Goal: Find specific page/section: Find specific page/section

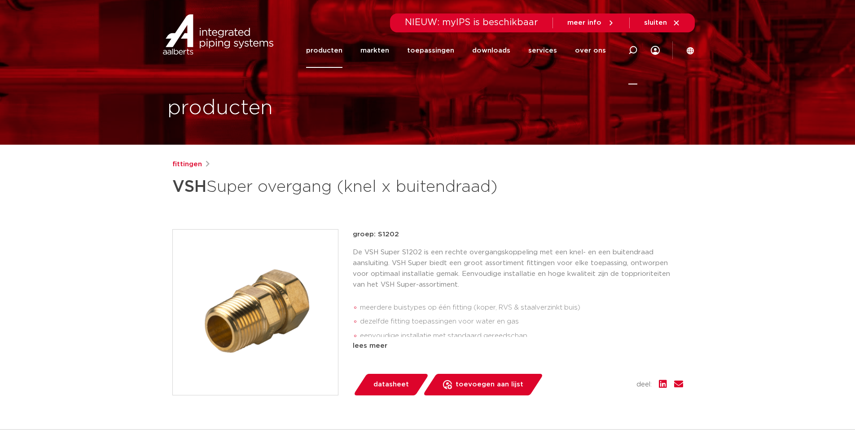
click at [633, 45] on div at bounding box center [632, 50] width 9 height 68
type input "mpi"
click button "Zoeken" at bounding box center [0, 0] width 0 height 0
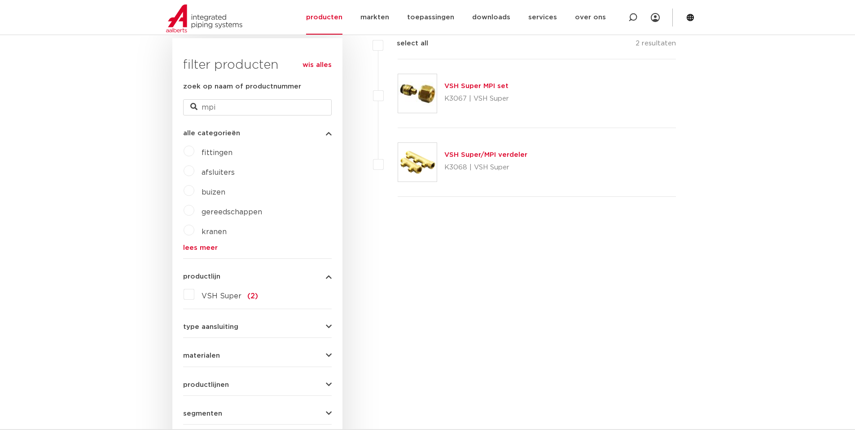
scroll to position [224, 0]
click at [457, 89] on link "VSH Super MPI set" at bounding box center [476, 88] width 64 height 7
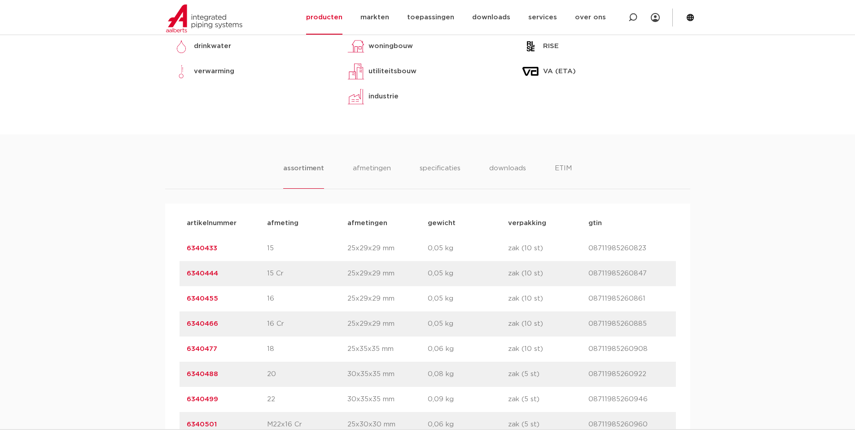
scroll to position [494, 0]
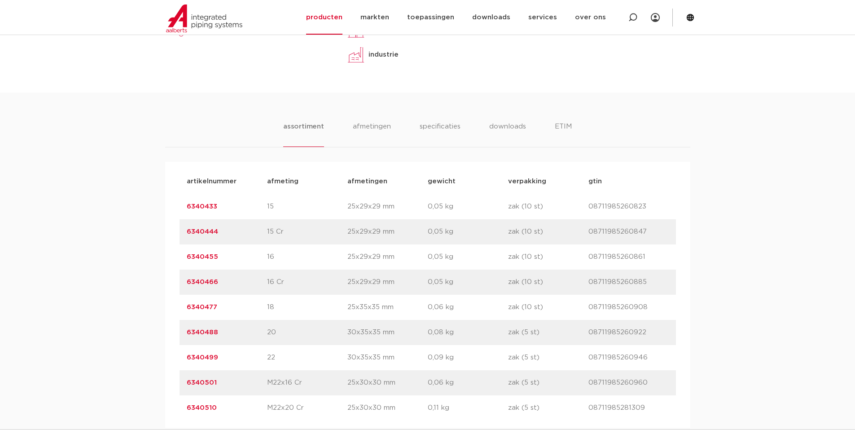
click at [200, 357] on link "6340499" at bounding box center [202, 357] width 31 height 7
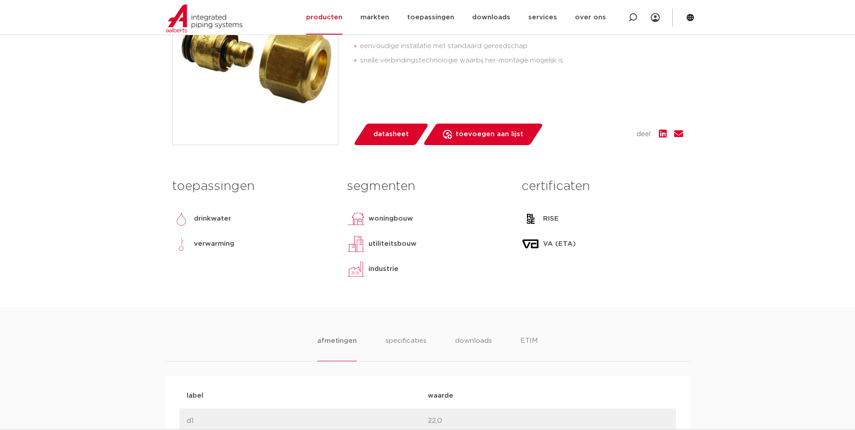
scroll to position [359, 0]
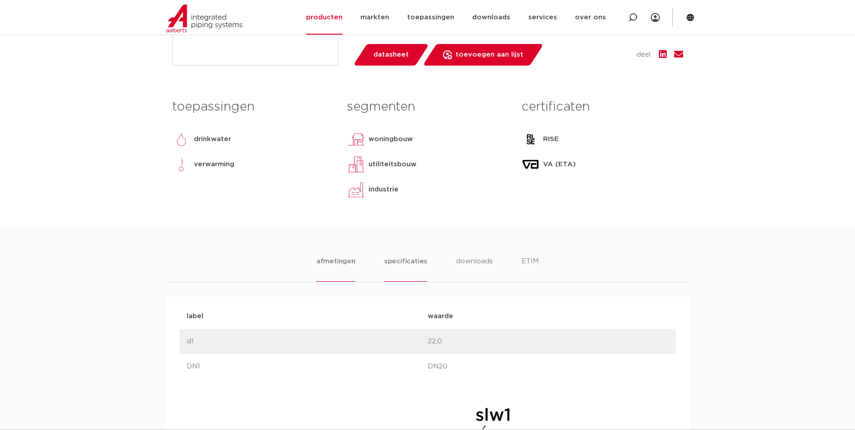
click at [404, 262] on li "specificaties" at bounding box center [405, 269] width 43 height 26
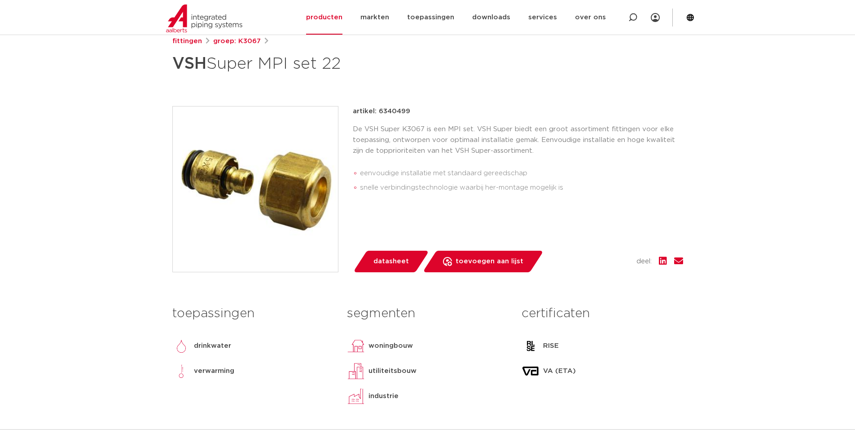
scroll to position [135, 0]
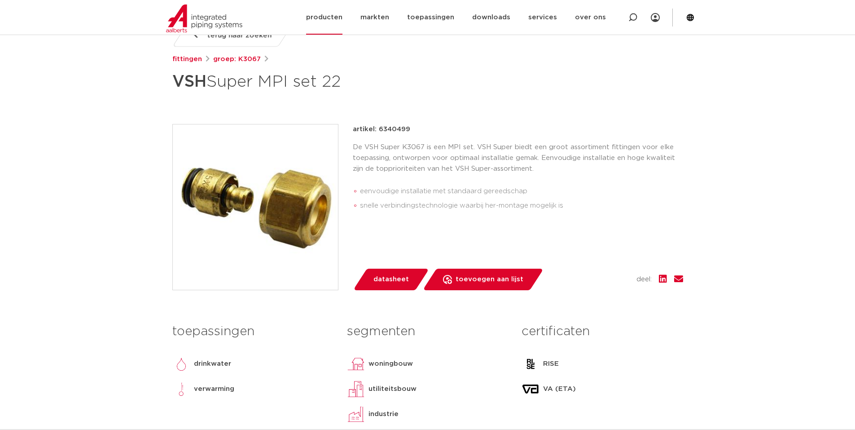
click at [635, 15] on icon at bounding box center [632, 17] width 9 height 9
type input "0882521"
click button "Zoeken" at bounding box center [0, 0] width 0 height 0
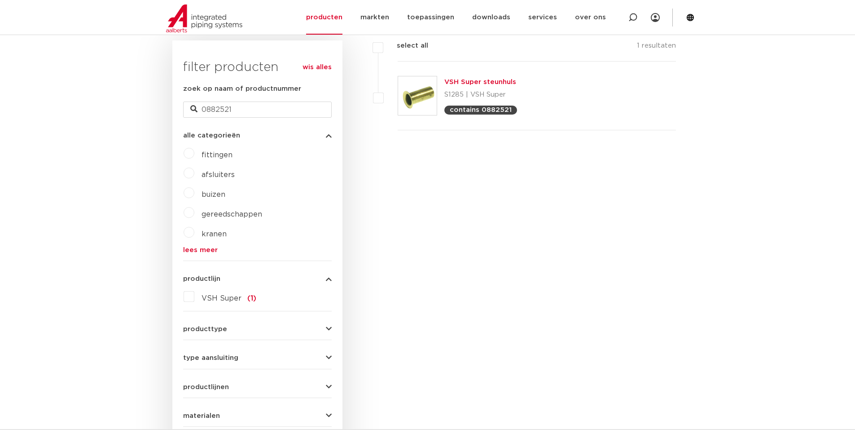
click at [476, 82] on link "VSH Super steunhuls" at bounding box center [480, 82] width 72 height 7
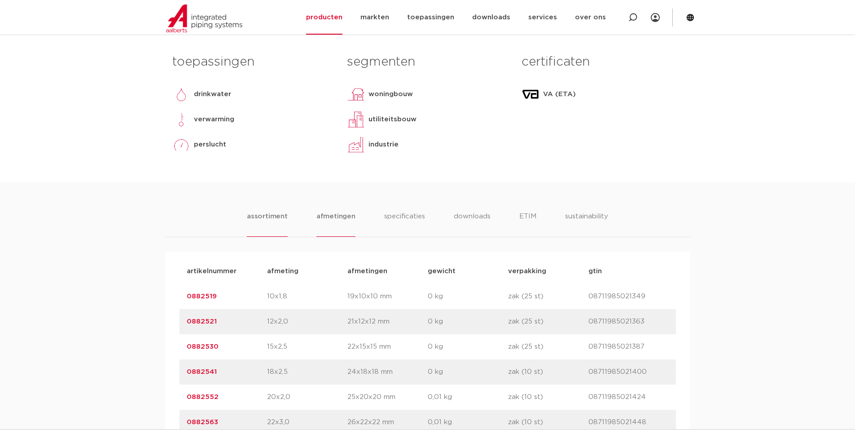
click at [346, 216] on li "afmetingen" at bounding box center [335, 224] width 39 height 26
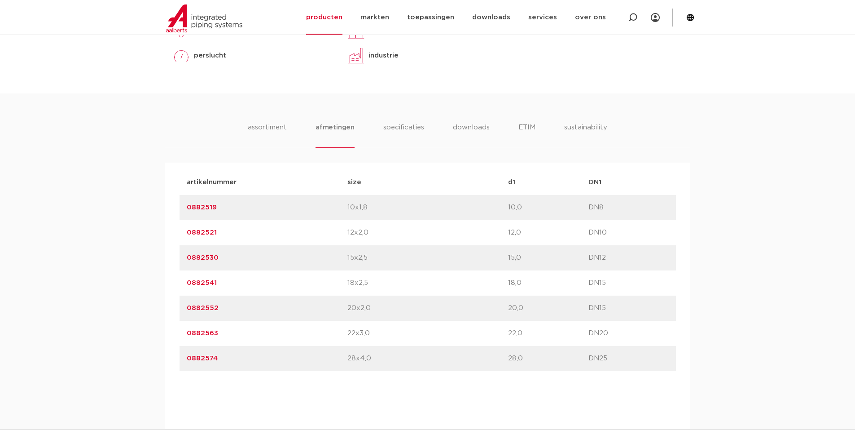
scroll to position [494, 0]
click at [203, 232] on link "0882521" at bounding box center [202, 231] width 30 height 7
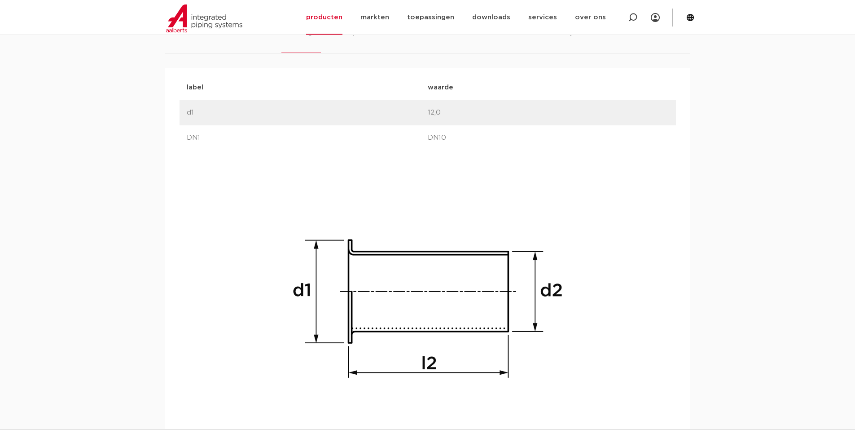
scroll to position [628, 0]
